Goal: Transaction & Acquisition: Purchase product/service

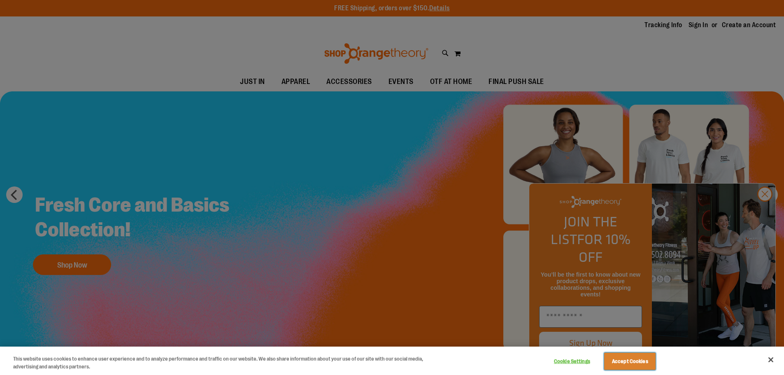
click at [620, 361] on button "Accept Cookies" at bounding box center [629, 361] width 51 height 17
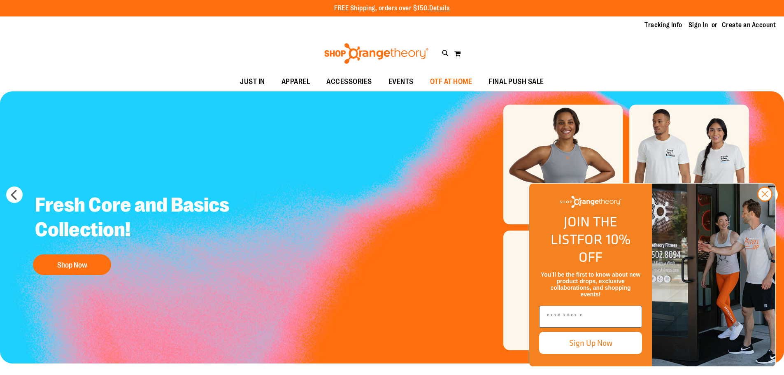
click at [455, 77] on span "OTF AT HOME" at bounding box center [451, 81] width 42 height 19
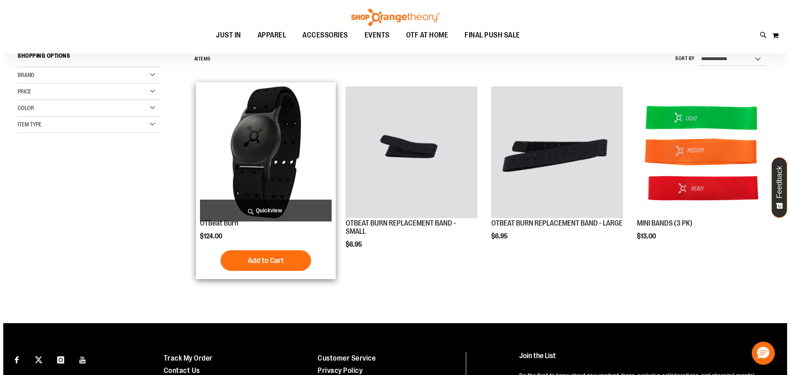
scroll to position [82, 0]
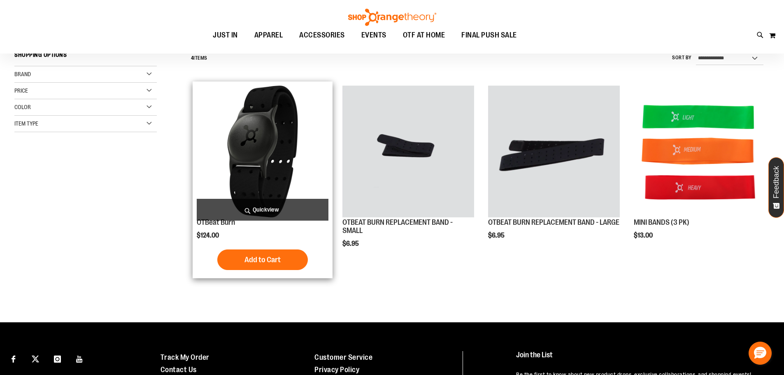
click at [296, 199] on span "Quickview" at bounding box center [263, 210] width 132 height 22
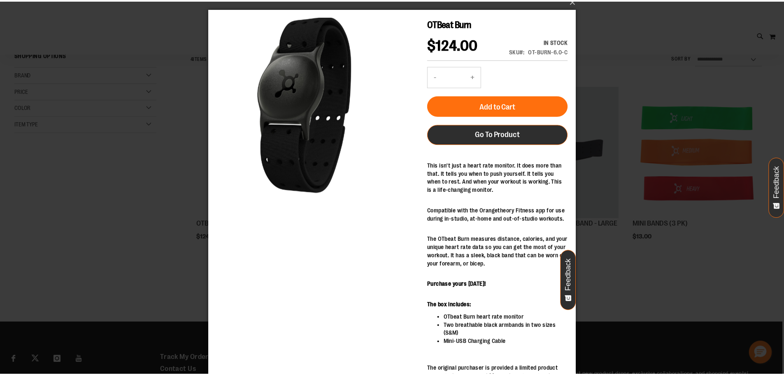
scroll to position [0, 0]
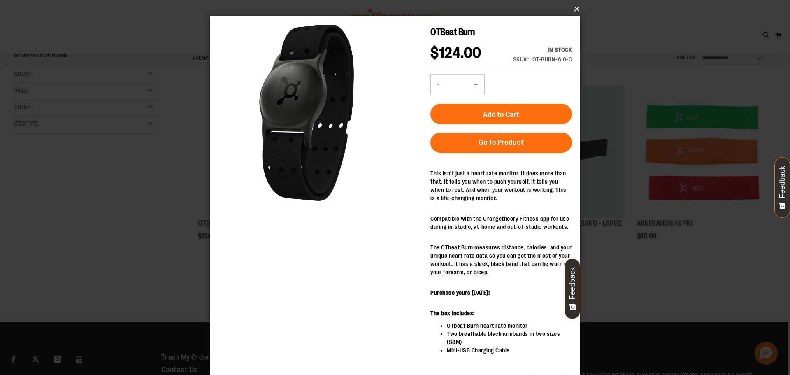
click at [570, 7] on button "×" at bounding box center [397, 9] width 370 height 18
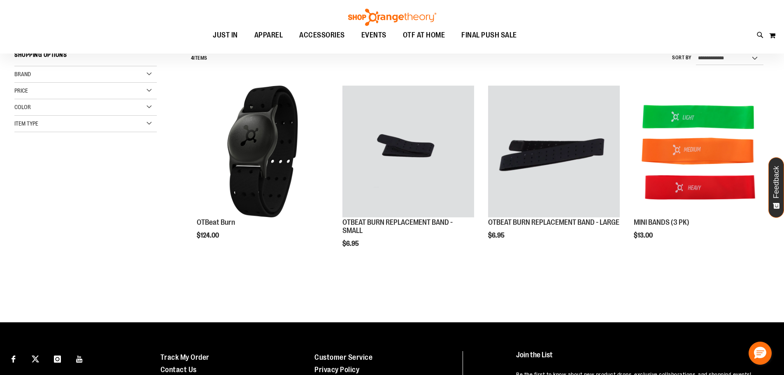
drag, startPoint x: 411, startPoint y: 36, endPoint x: 433, endPoint y: 65, distance: 35.8
click at [433, 65] on div "FREE Shipping, orders over $150. Details To order the Spring Dri Tri event bund…" at bounding box center [392, 197] width 784 height 558
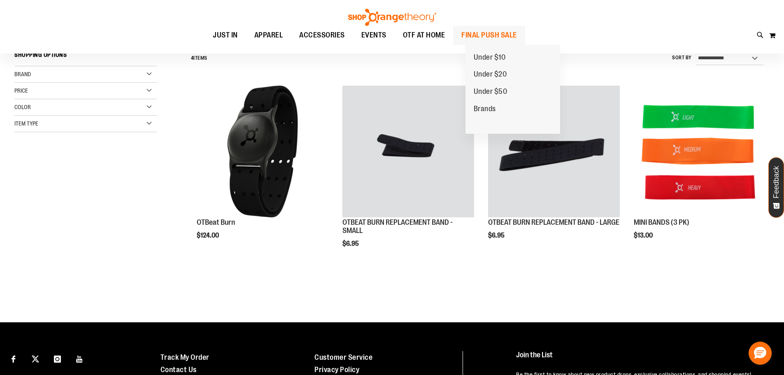
click at [490, 38] on span "FINAL PUSH SALE" at bounding box center [489, 35] width 56 height 19
click at [485, 60] on span "Under $10" at bounding box center [490, 58] width 32 height 10
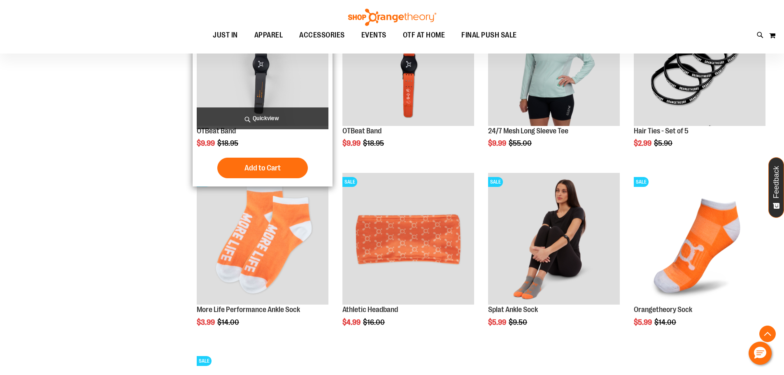
scroll to position [535, 0]
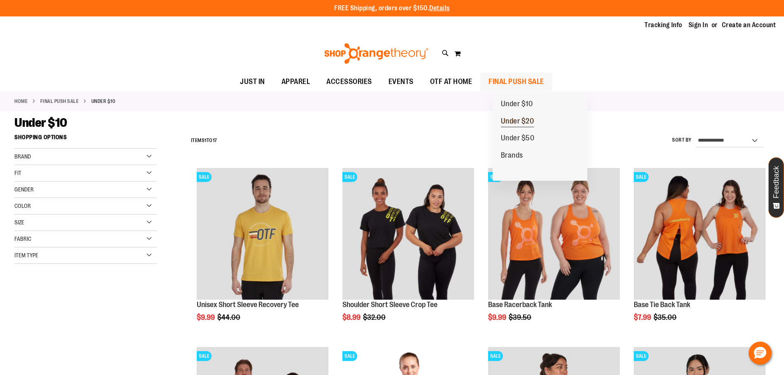
click at [517, 122] on span "Under $20" at bounding box center [517, 122] width 33 height 10
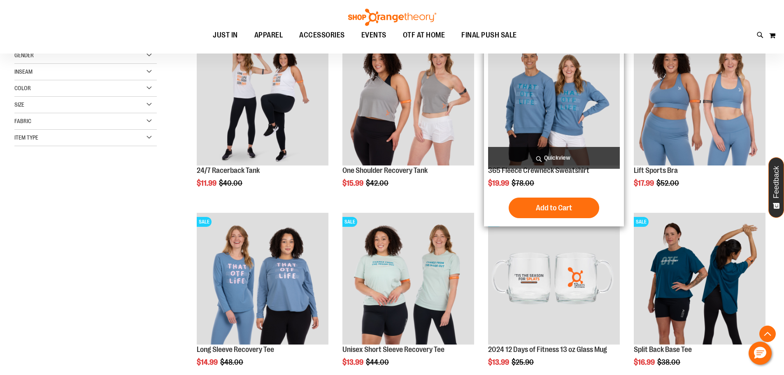
scroll to position [137, 0]
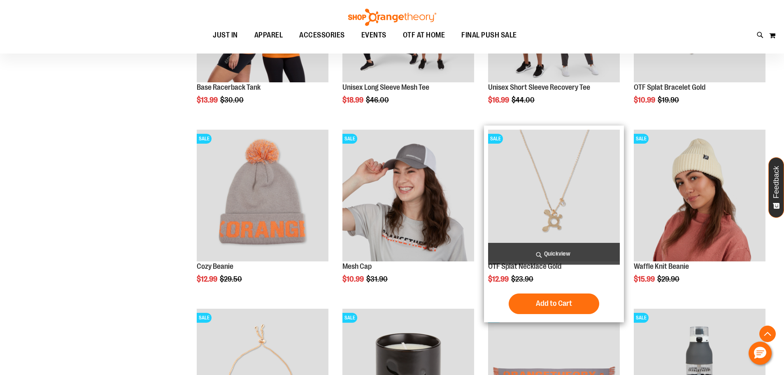
scroll to position [809, 0]
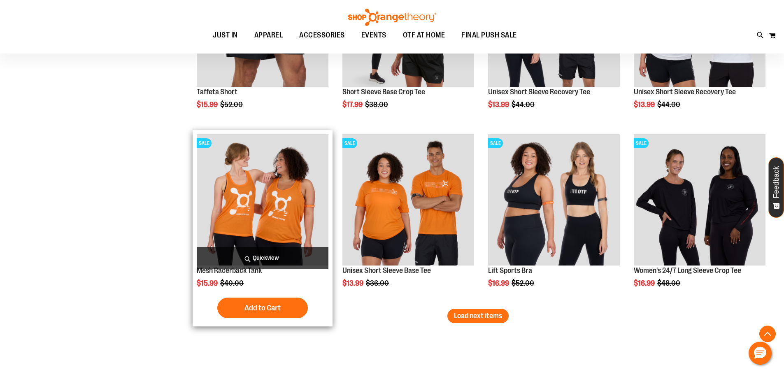
scroll to position [1468, 0]
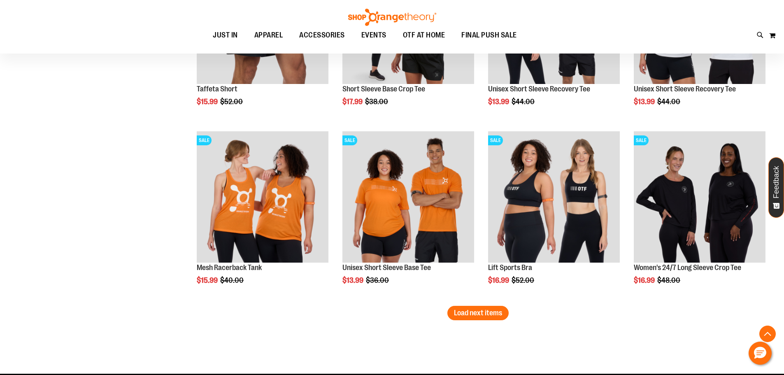
click at [486, 308] on button "Load next items" at bounding box center [477, 313] width 61 height 14
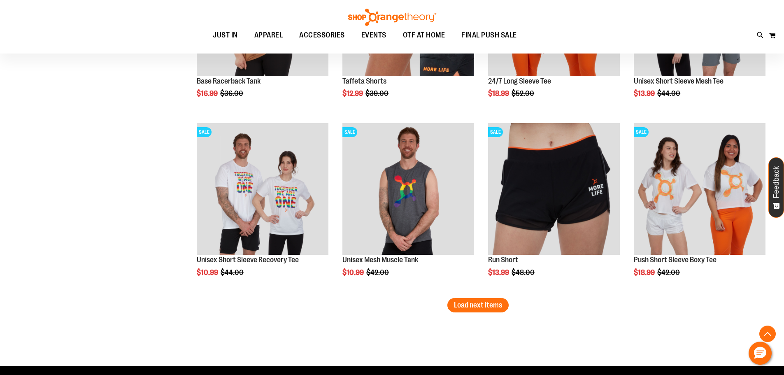
scroll to position [2017, 0]
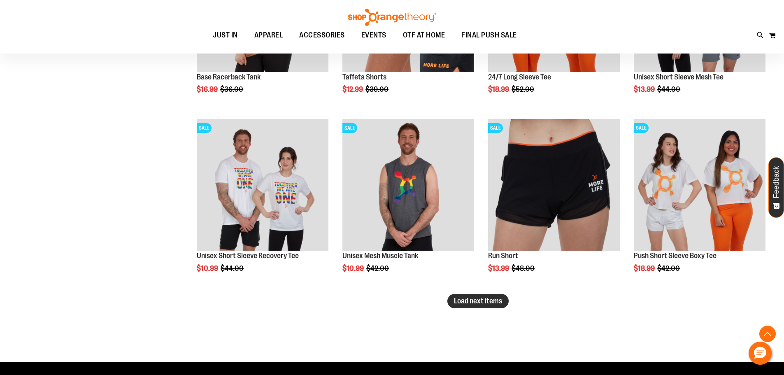
click at [499, 301] on span "Load next items" at bounding box center [478, 301] width 48 height 8
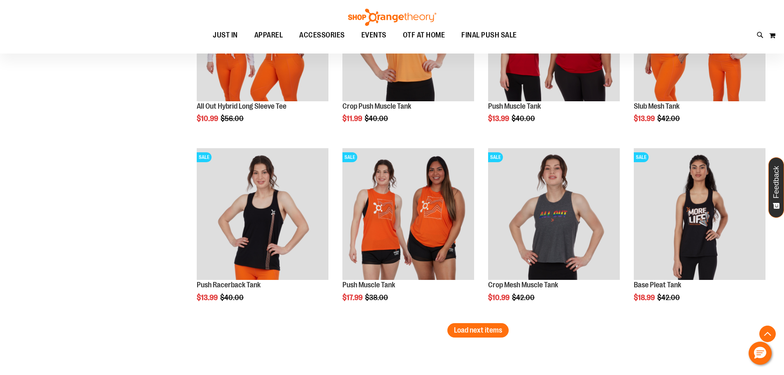
scroll to position [2538, 0]
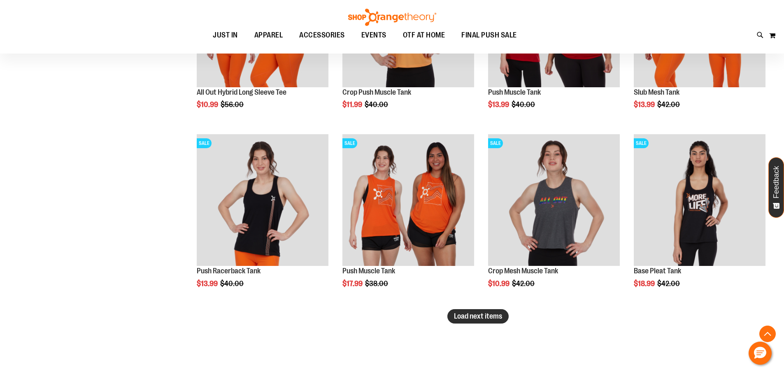
click at [450, 320] on button "Load next items" at bounding box center [477, 316] width 61 height 14
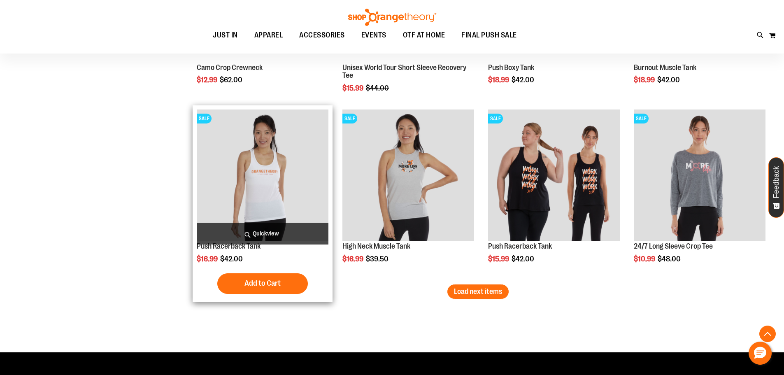
scroll to position [3101, 0]
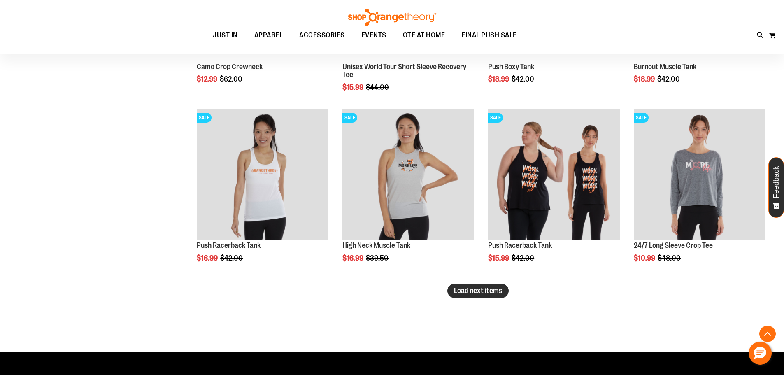
click at [465, 294] on span "Load next items" at bounding box center [478, 291] width 48 height 8
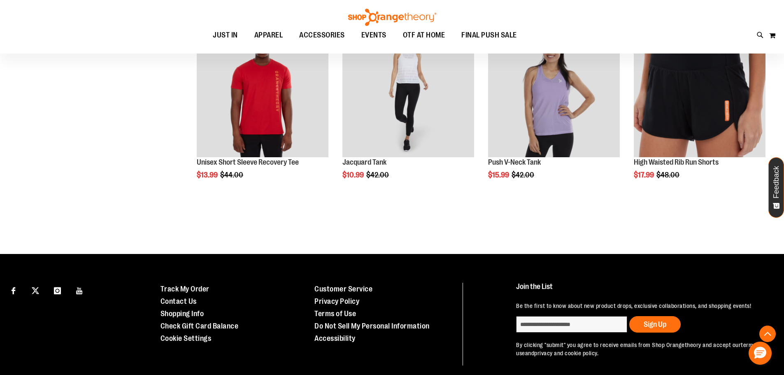
scroll to position [3361, 0]
